Goal: Task Accomplishment & Management: Complete application form

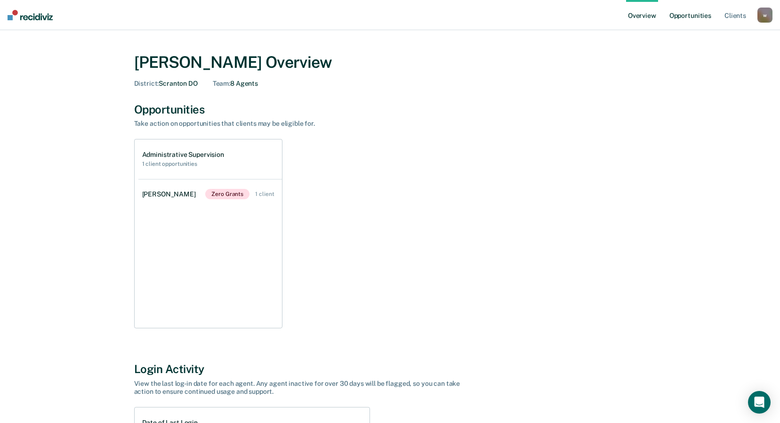
click at [695, 16] on link "Opportunities" at bounding box center [691, 15] width 46 height 30
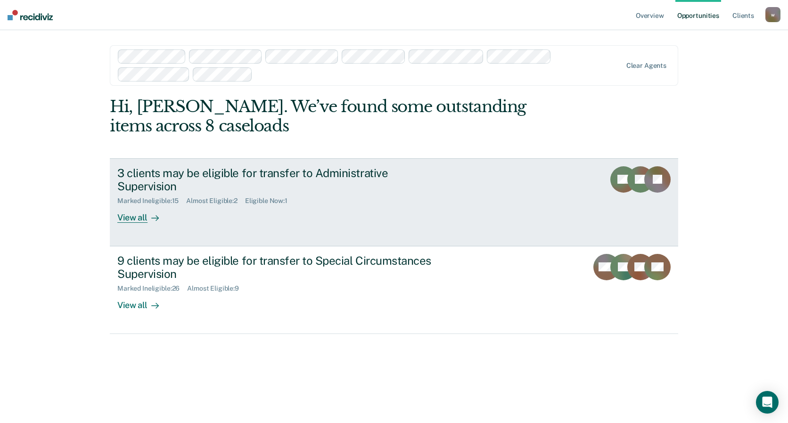
click at [250, 179] on div "3 clients may be eligible for transfer to Administrative Supervision" at bounding box center [282, 179] width 331 height 27
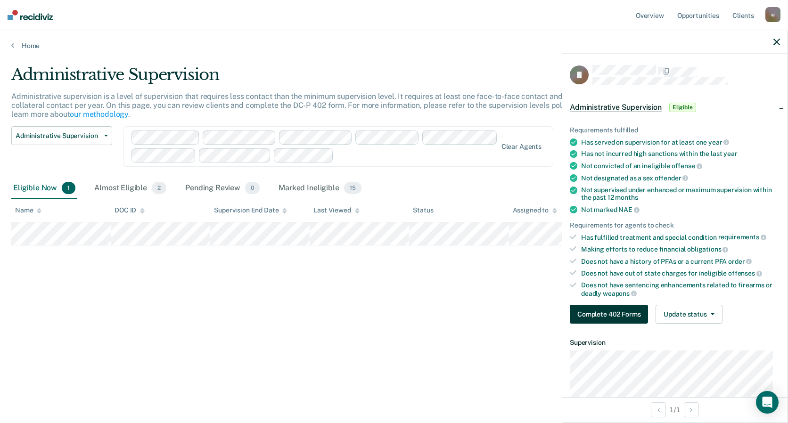
click at [616, 312] on button "Complete 402 Forms" at bounding box center [608, 314] width 78 height 19
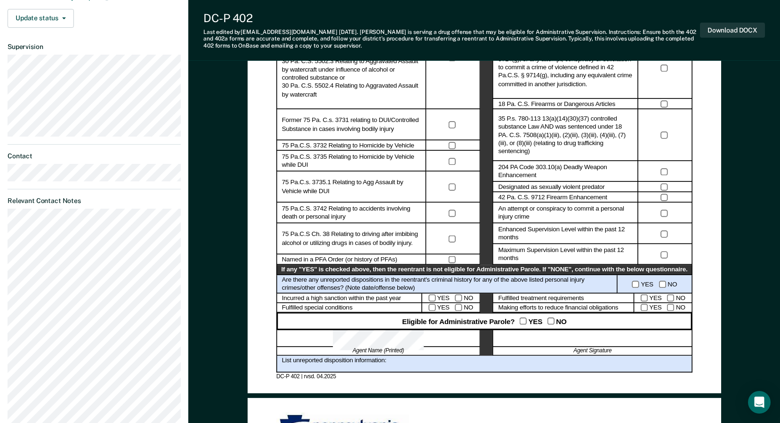
scroll to position [330, 0]
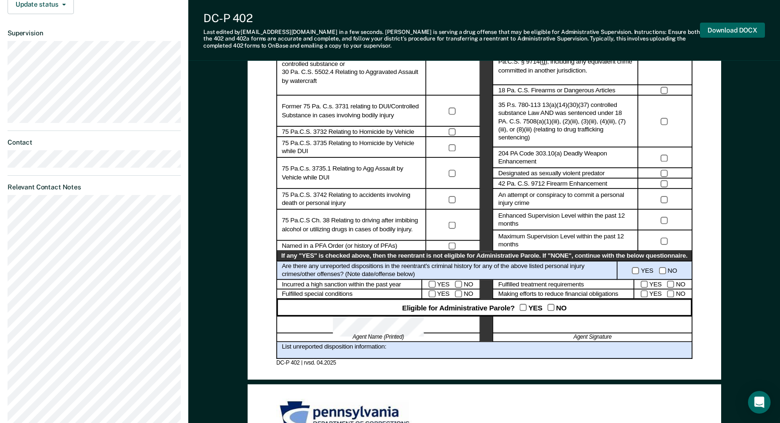
click at [726, 28] on button "Download DOCX" at bounding box center [732, 31] width 65 height 16
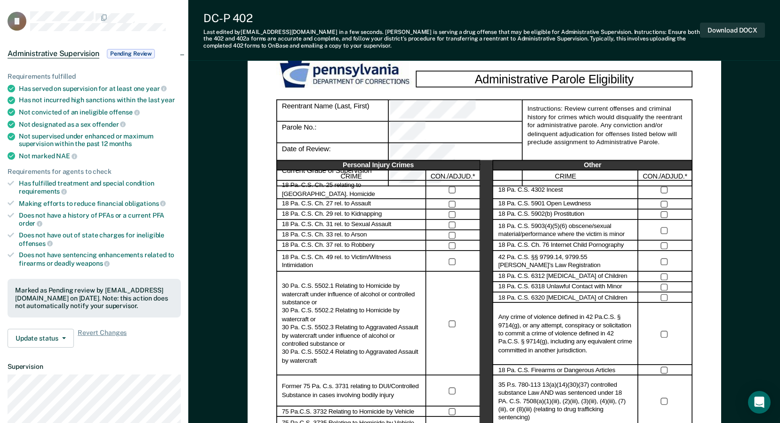
scroll to position [0, 0]
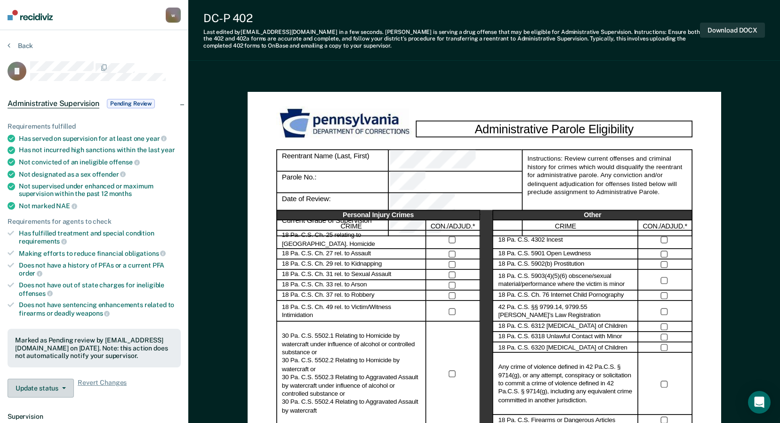
click at [64, 389] on button "Update status" at bounding box center [41, 388] width 66 height 19
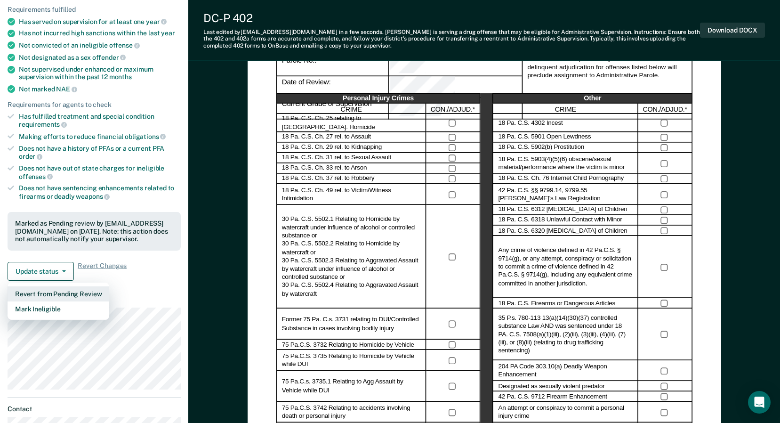
scroll to position [141, 0]
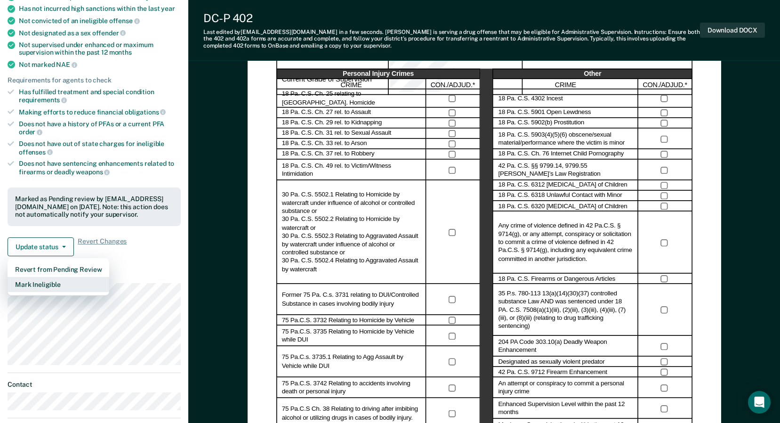
click at [40, 285] on button "Mark Ineligible" at bounding box center [59, 284] width 102 height 15
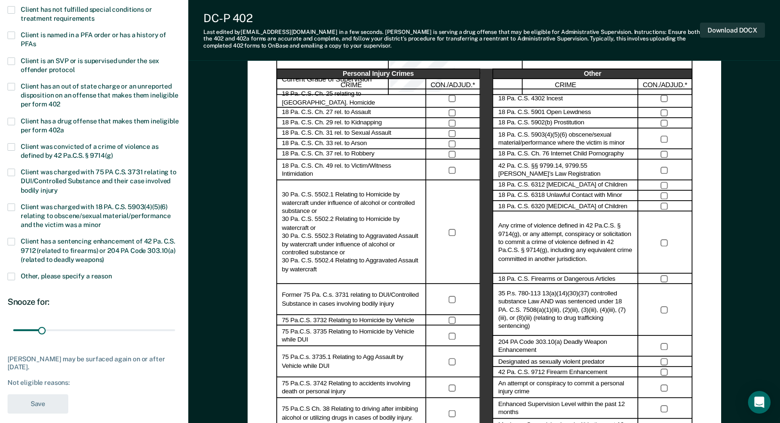
scroll to position [94, 0]
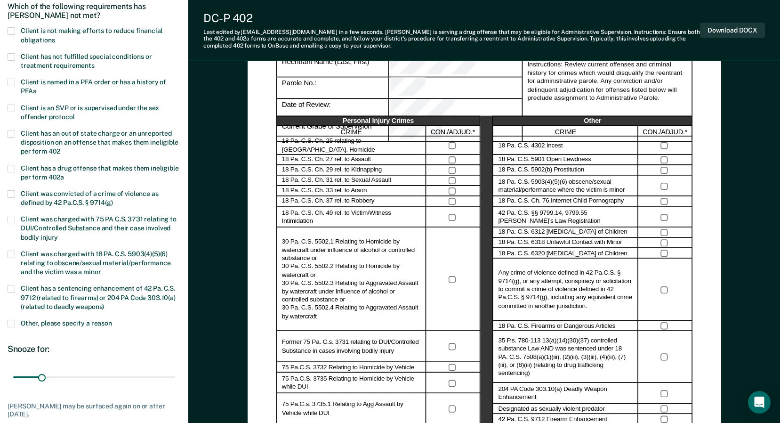
click at [13, 29] on span at bounding box center [12, 31] width 8 height 8
click at [55, 37] on input "Client is not making efforts to reduce financial obligations" at bounding box center [55, 37] width 0 height 0
click at [13, 57] on span at bounding box center [12, 57] width 8 height 8
click at [95, 62] on input "Client has not fulfilled special conditions or treatment requirements" at bounding box center [95, 62] width 0 height 0
drag, startPoint x: 40, startPoint y: 377, endPoint x: 174, endPoint y: 381, distance: 133.8
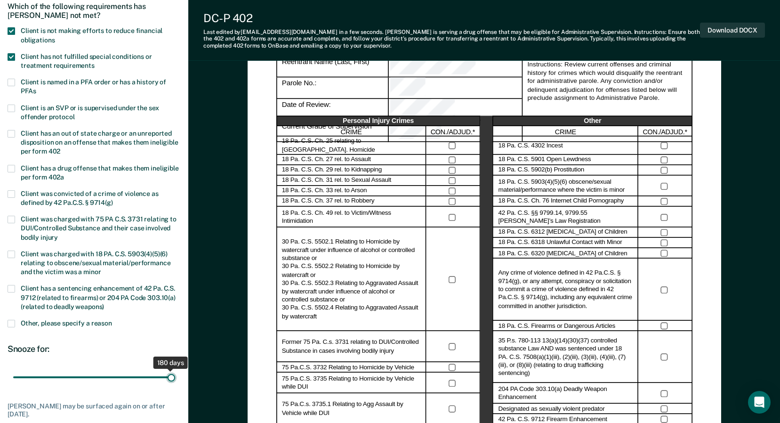
click at [174, 381] on input "range" at bounding box center [94, 377] width 162 height 16
drag, startPoint x: 171, startPoint y: 379, endPoint x: 94, endPoint y: 376, distance: 77.8
type input "90"
click at [94, 376] on input "range" at bounding box center [94, 377] width 162 height 16
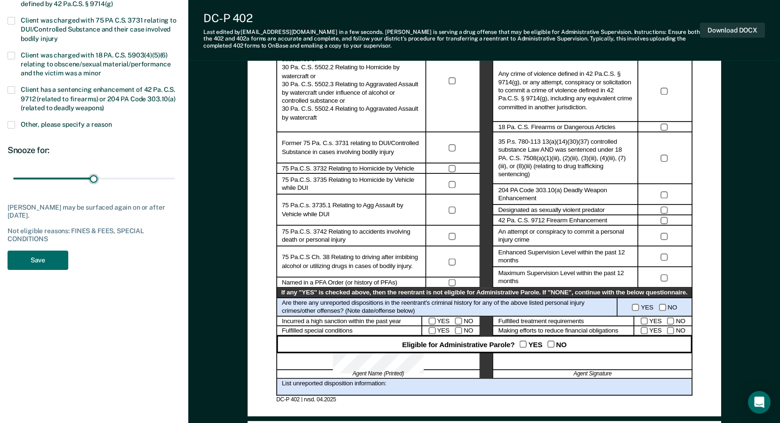
scroll to position [330, 0]
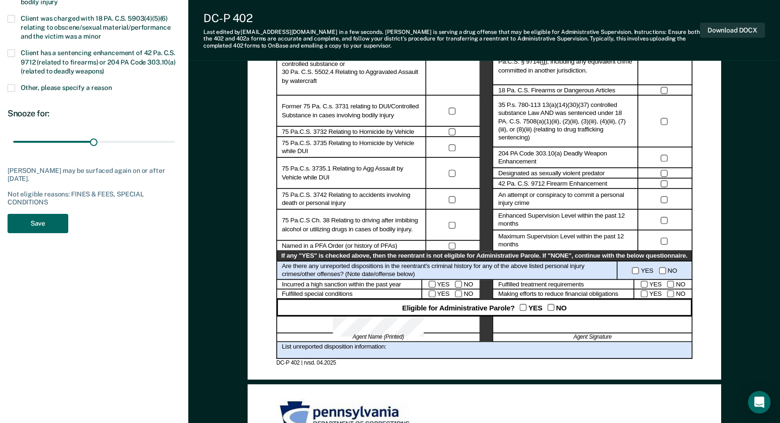
click at [39, 221] on button "Save" at bounding box center [38, 223] width 61 height 19
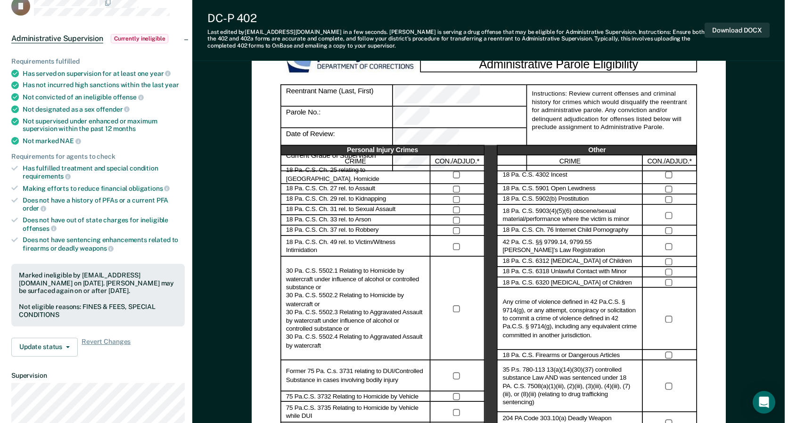
scroll to position [0, 0]
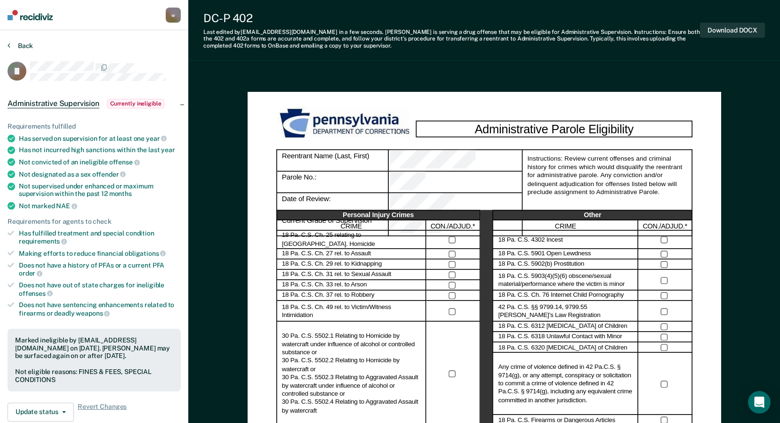
click at [14, 43] on button "Back" at bounding box center [20, 45] width 25 height 8
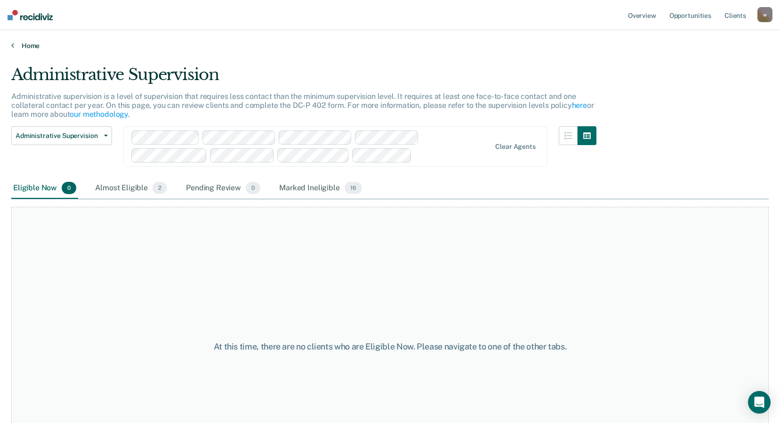
click at [17, 47] on link "Home" at bounding box center [390, 45] width 758 height 8
